Goal: Use online tool/utility: Utilize a website feature to perform a specific function

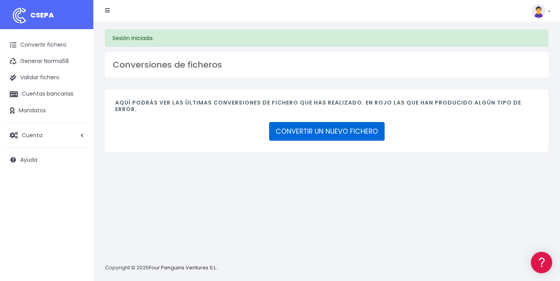
click at [326, 122] on link "CONVERTIR UN NUEVO FICHERO" at bounding box center [326, 131] width 115 height 19
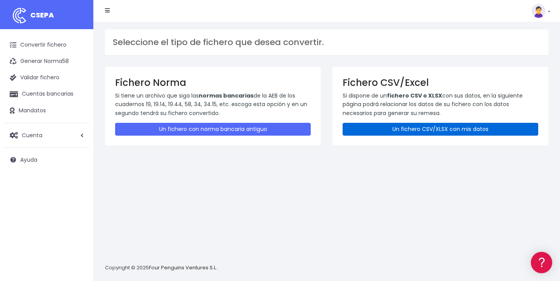
click at [427, 130] on link "Un fichero CSV/XLSX con mis datos" at bounding box center [439, 129] width 195 height 13
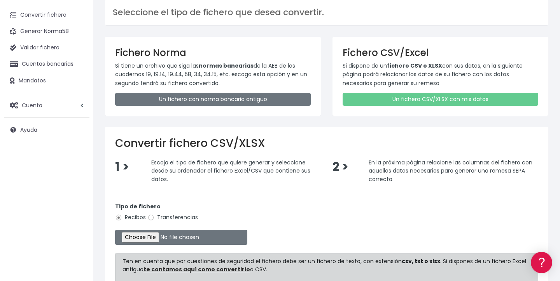
scroll to position [52, 0]
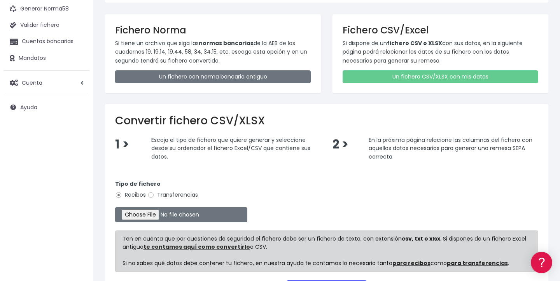
click at [157, 191] on label "Transferencias" at bounding box center [172, 195] width 51 height 8
click at [154, 192] on input "Transferencias" at bounding box center [150, 195] width 7 height 7
radio input "true"
click at [156, 214] on input "file" at bounding box center [181, 214] width 132 height 15
type input "C:\fakepath\Hoja de cálculo sin título-7.xlsx"
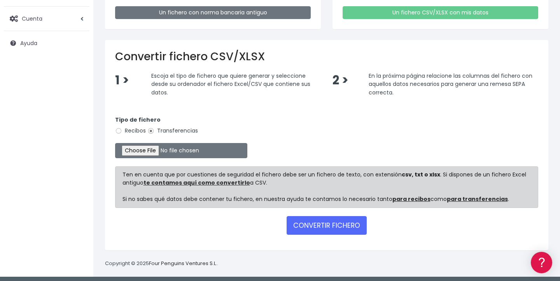
scroll to position [117, 0]
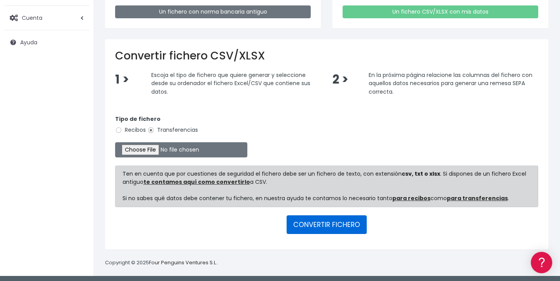
click at [340, 222] on button "CONVERTIR FICHERO" at bounding box center [326, 224] width 80 height 19
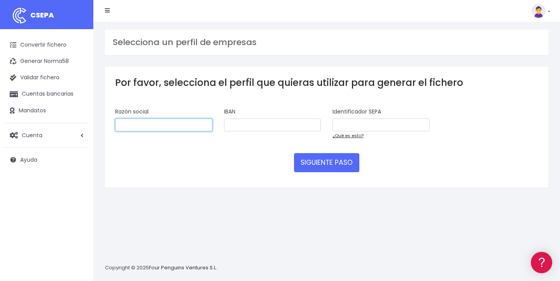
click at [174, 125] on input "text" at bounding box center [163, 125] width 97 height 13
type input "Volare Events SC"
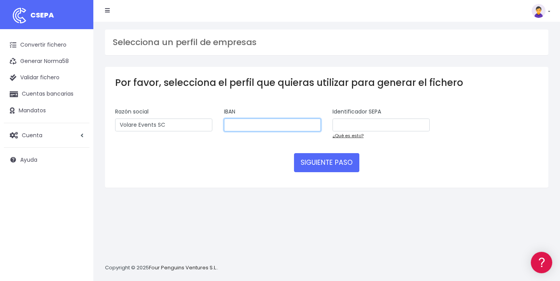
click at [291, 126] on input "text" at bounding box center [272, 125] width 97 height 13
paste input "ES4000491821082310691977"
type input "ES4000491821082310691977"
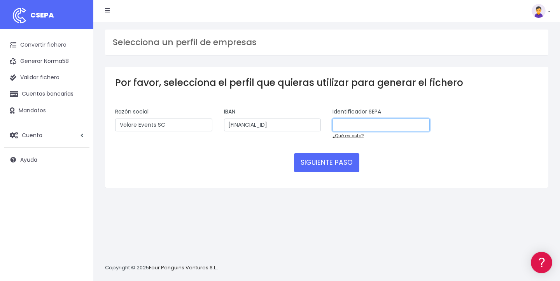
click at [368, 122] on input "text" at bounding box center [380, 125] width 97 height 13
click at [357, 136] on link "¿Qué es esto?" at bounding box center [347, 136] width 31 height 6
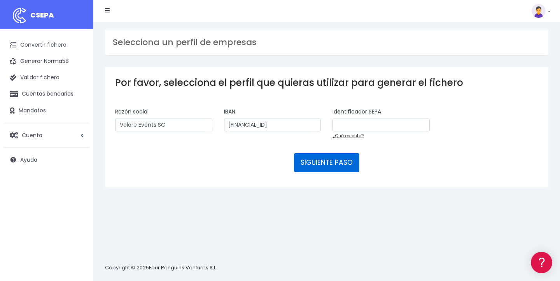
click at [330, 167] on button "SIGUIENTE PASO" at bounding box center [326, 162] width 65 height 19
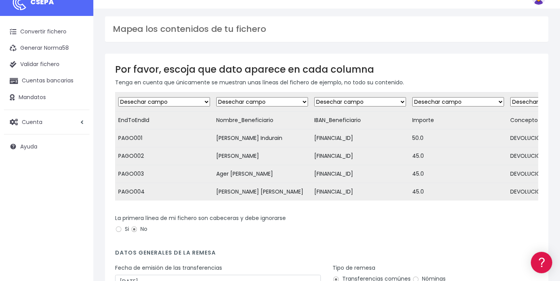
scroll to position [14, 0]
click at [120, 227] on input "Si" at bounding box center [118, 228] width 7 height 7
radio input "true"
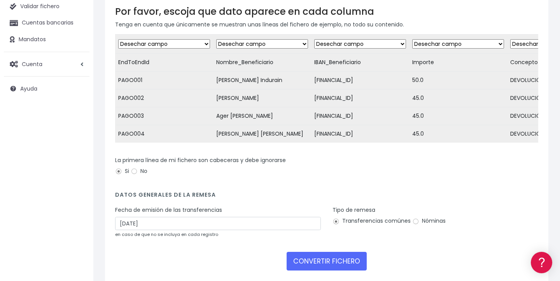
scroll to position [74, 0]
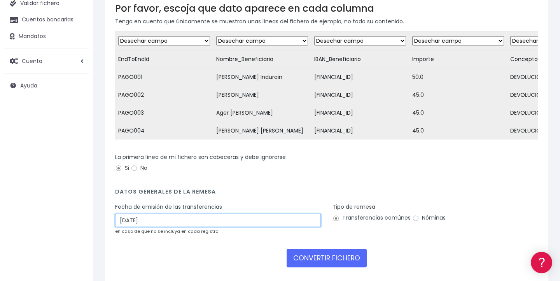
click at [176, 220] on input "26/09/2025" at bounding box center [218, 220] width 206 height 13
click at [127, 219] on input "26/09/2025" at bounding box center [218, 220] width 206 height 13
type input "25/09/2025"
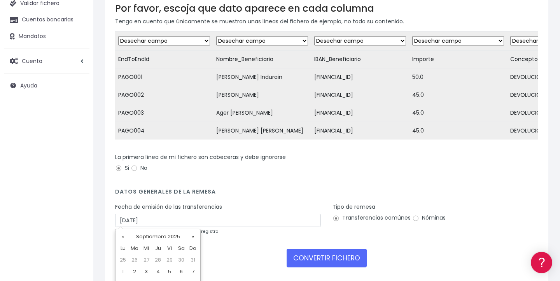
click at [307, 176] on div "La primera línea de mi fichero son cabeceras y debe ignorarse Si No" at bounding box center [326, 166] width 434 height 27
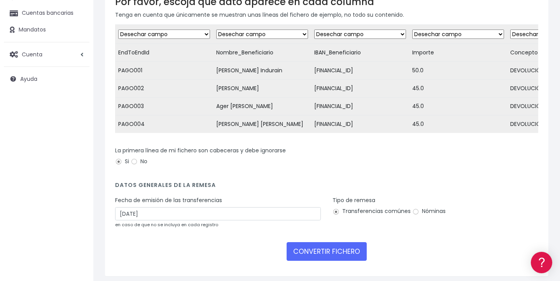
scroll to position [85, 0]
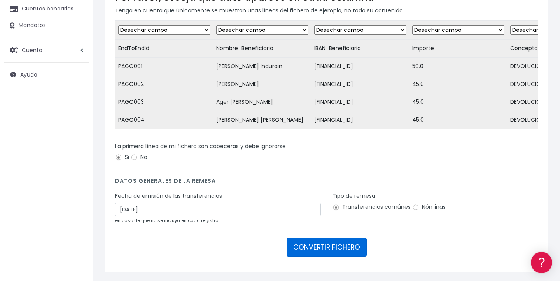
click at [328, 242] on button "CONVERTIR FICHERO" at bounding box center [326, 247] width 80 height 19
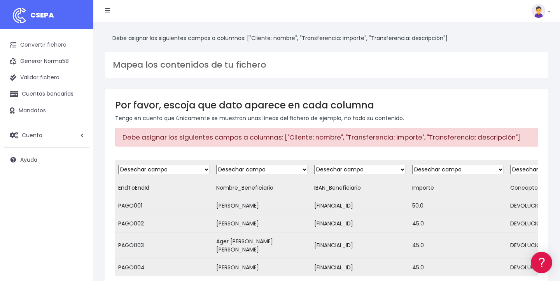
click at [163, 187] on td "EndToEndId" at bounding box center [164, 188] width 98 height 18
click at [133, 185] on td "EndToEndId" at bounding box center [164, 188] width 98 height 18
click at [145, 185] on td "EndToEndId" at bounding box center [164, 188] width 98 height 18
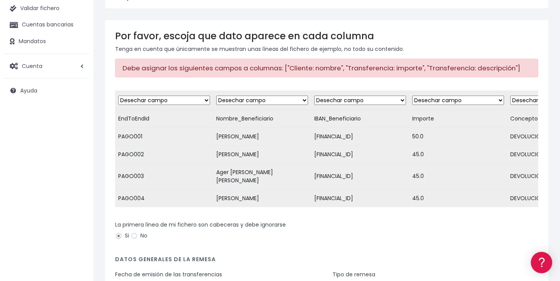
scroll to position [7, 0]
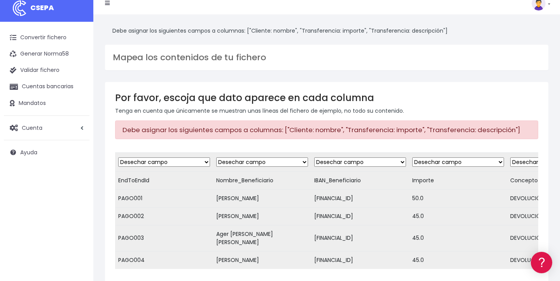
select select "creditor"
select select "iban"
select select "amount"
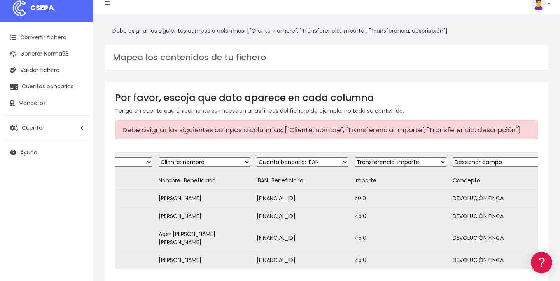
scroll to position [0, 57]
select select "description"
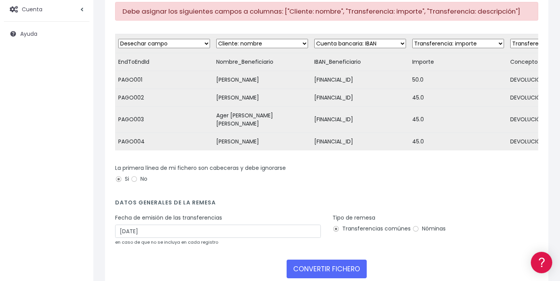
scroll to position [128, 0]
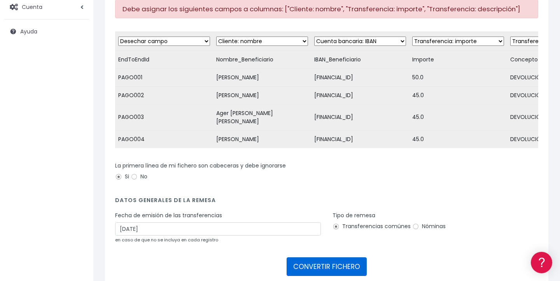
click at [330, 258] on button "CONVERTIR FICHERO" at bounding box center [326, 266] width 80 height 19
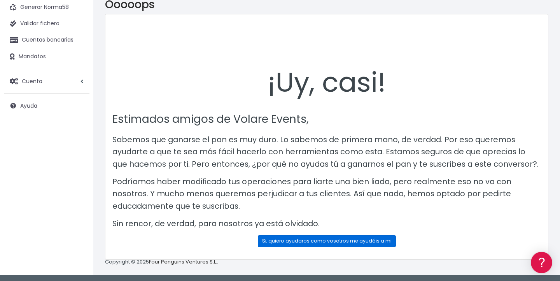
click at [301, 237] on link "Si, quiero ayudaros como vosotros me ayudáis a mi" at bounding box center [327, 241] width 138 height 12
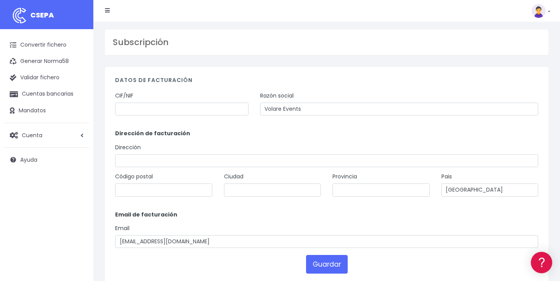
click at [127, 41] on h3 "Subscripción" at bounding box center [326, 42] width 427 height 10
